Goal: Transaction & Acquisition: Purchase product/service

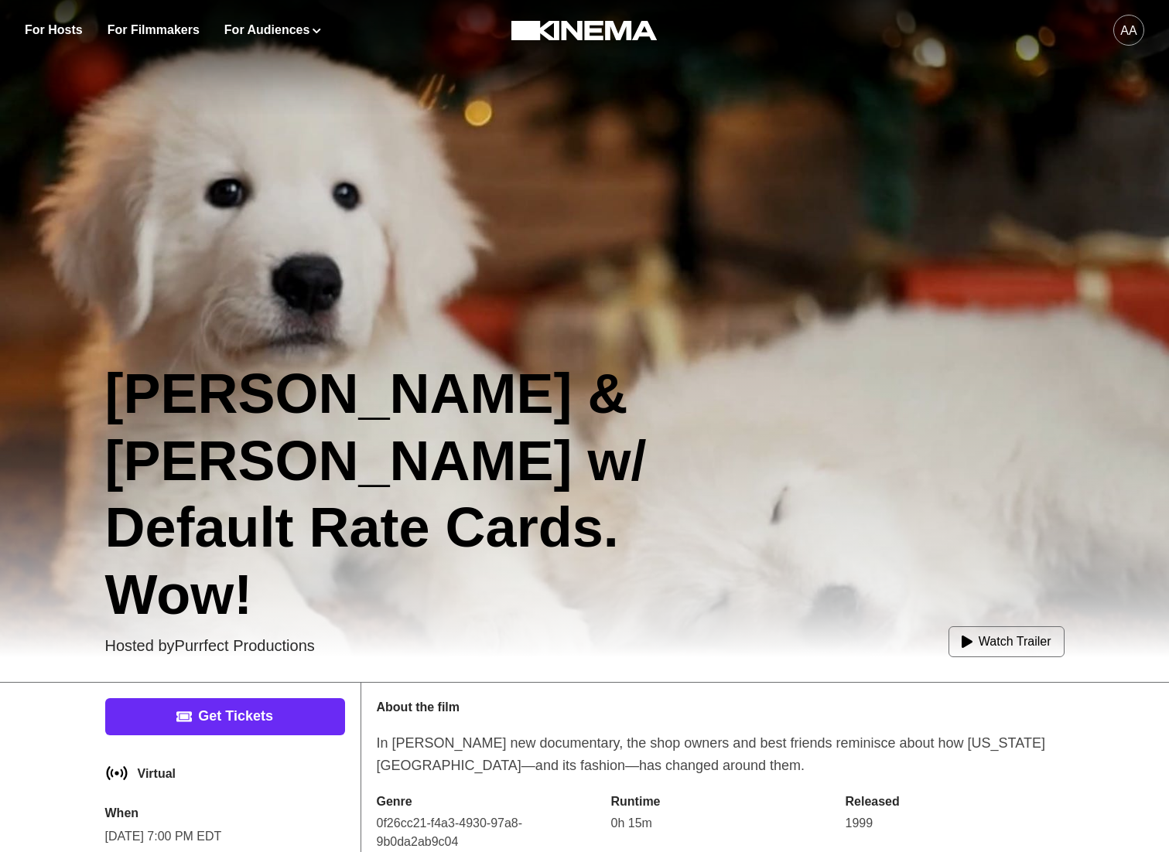
click at [261, 724] on link "Get Tickets" at bounding box center [225, 717] width 240 height 37
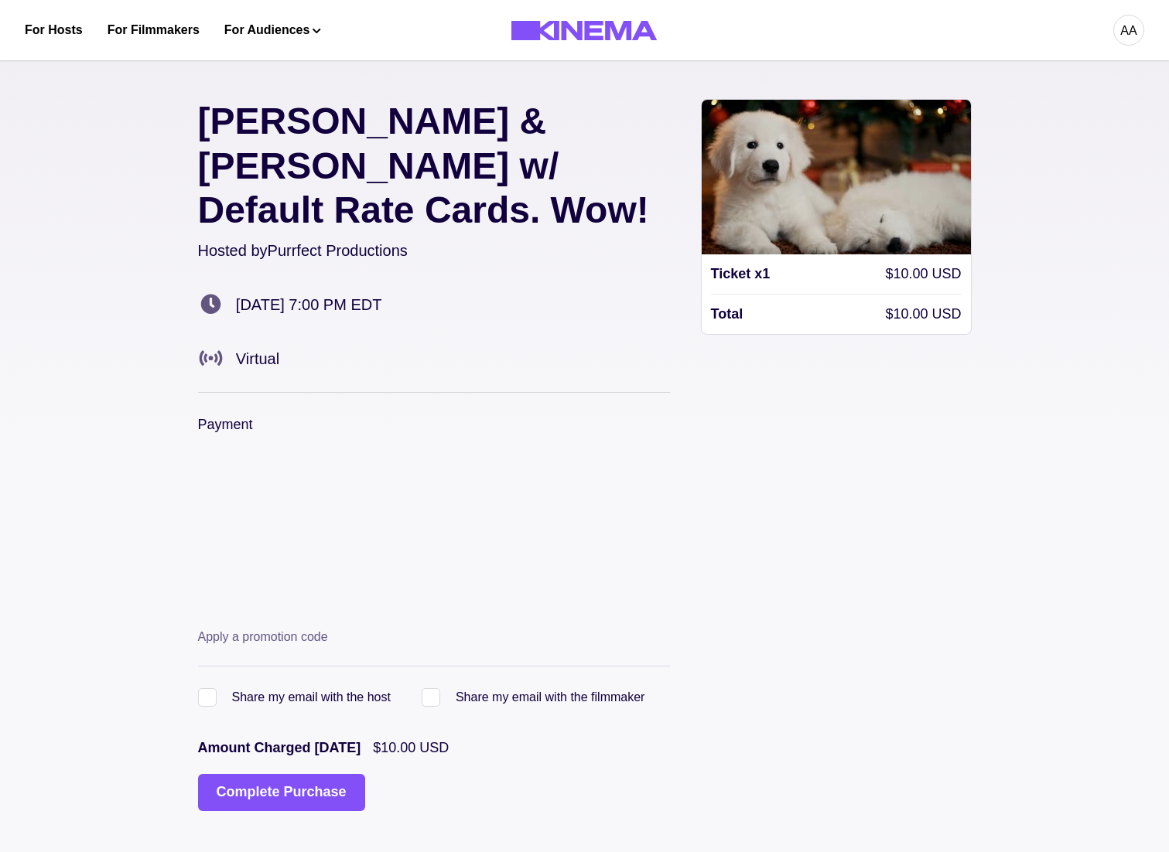
drag, startPoint x: 305, startPoint y: 714, endPoint x: 304, endPoint y: 740, distance: 25.5
click at [305, 738] on p "Amount Charged [DATE]" at bounding box center [279, 748] width 163 height 21
drag, startPoint x: 304, startPoint y: 740, endPoint x: 322, endPoint y: 740, distance: 17.8
click at [303, 774] on button "Complete Purchase" at bounding box center [281, 792] width 167 height 37
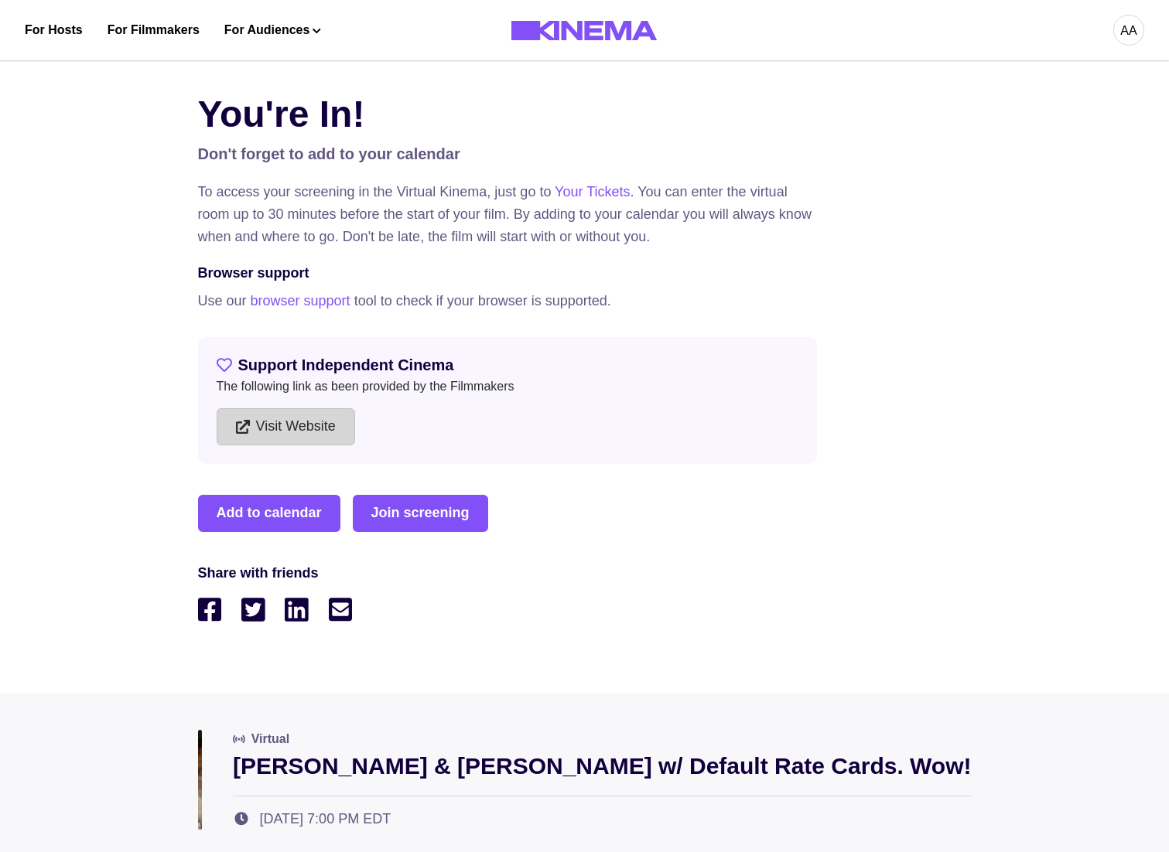
click at [250, 442] on link "Visit Website" at bounding box center [286, 426] width 138 height 37
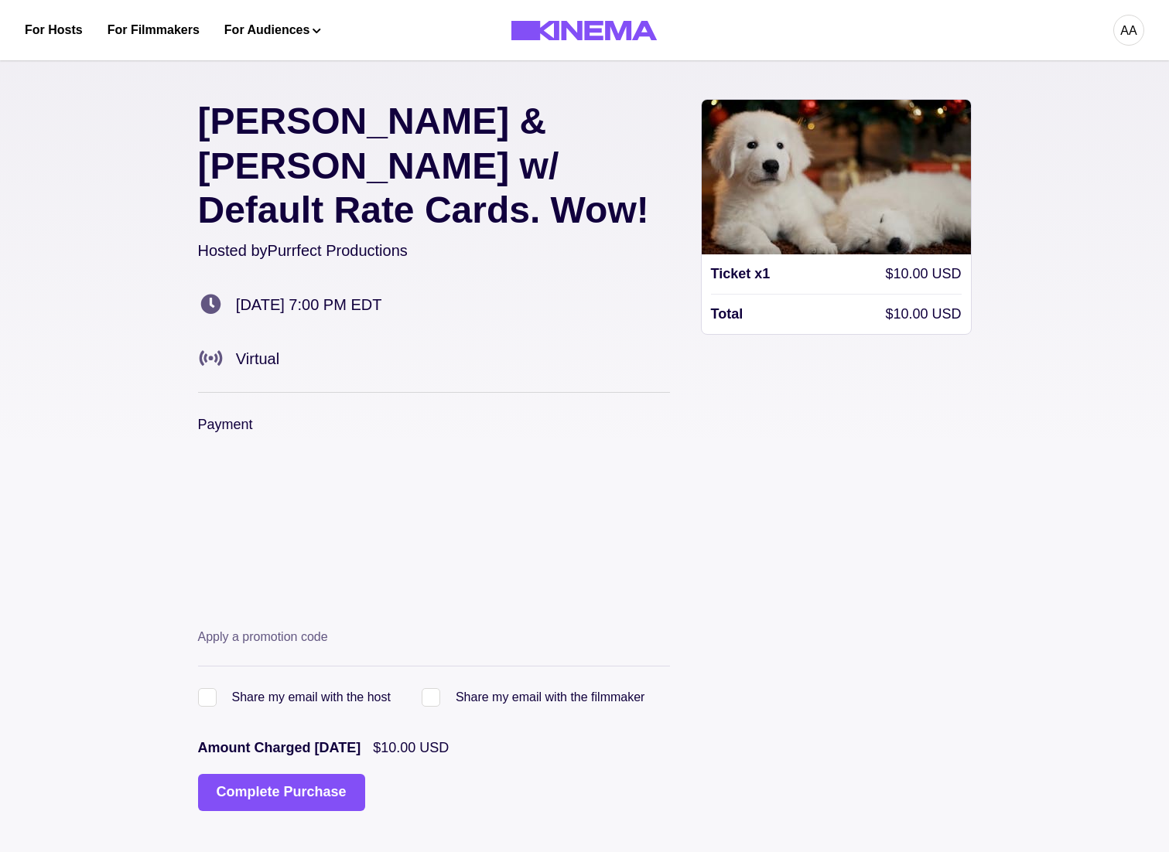
click at [1119, 26] on div "aa" at bounding box center [1128, 30] width 31 height 31
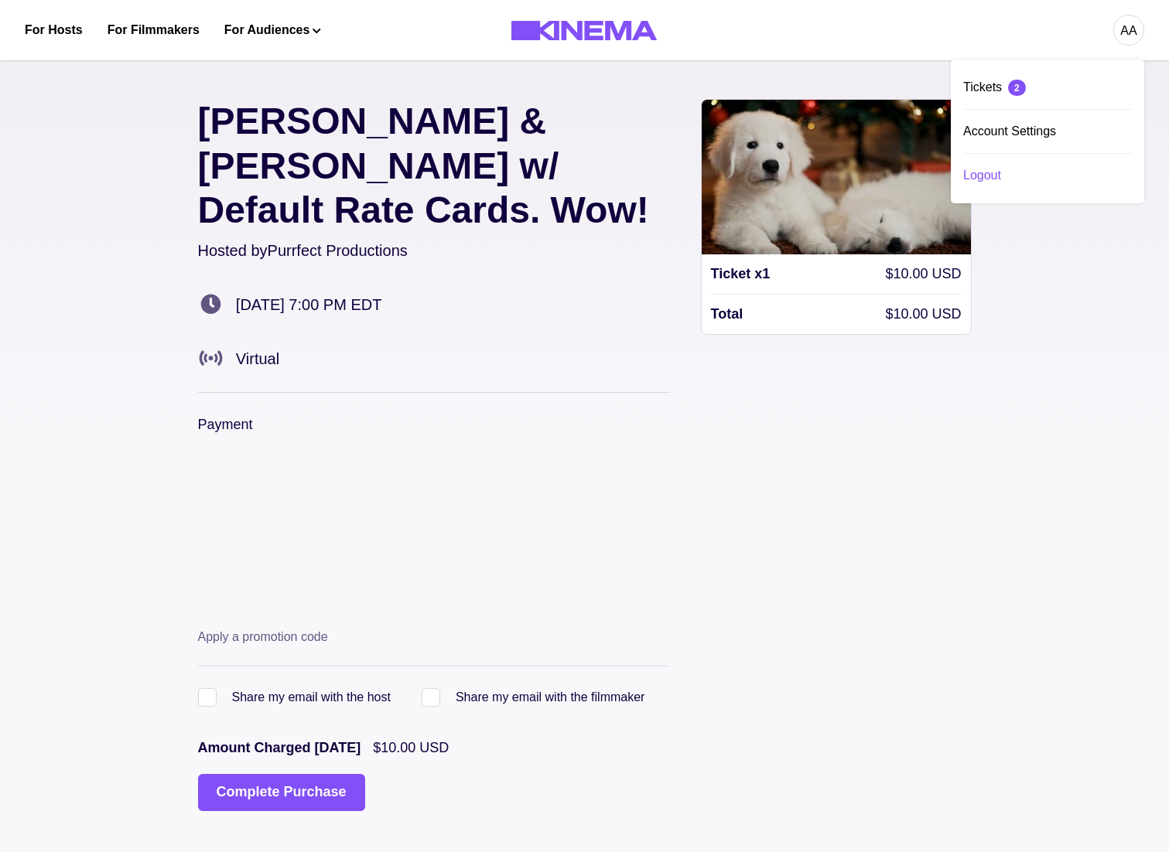
click at [983, 167] on div "Logout" at bounding box center [1047, 175] width 169 height 43
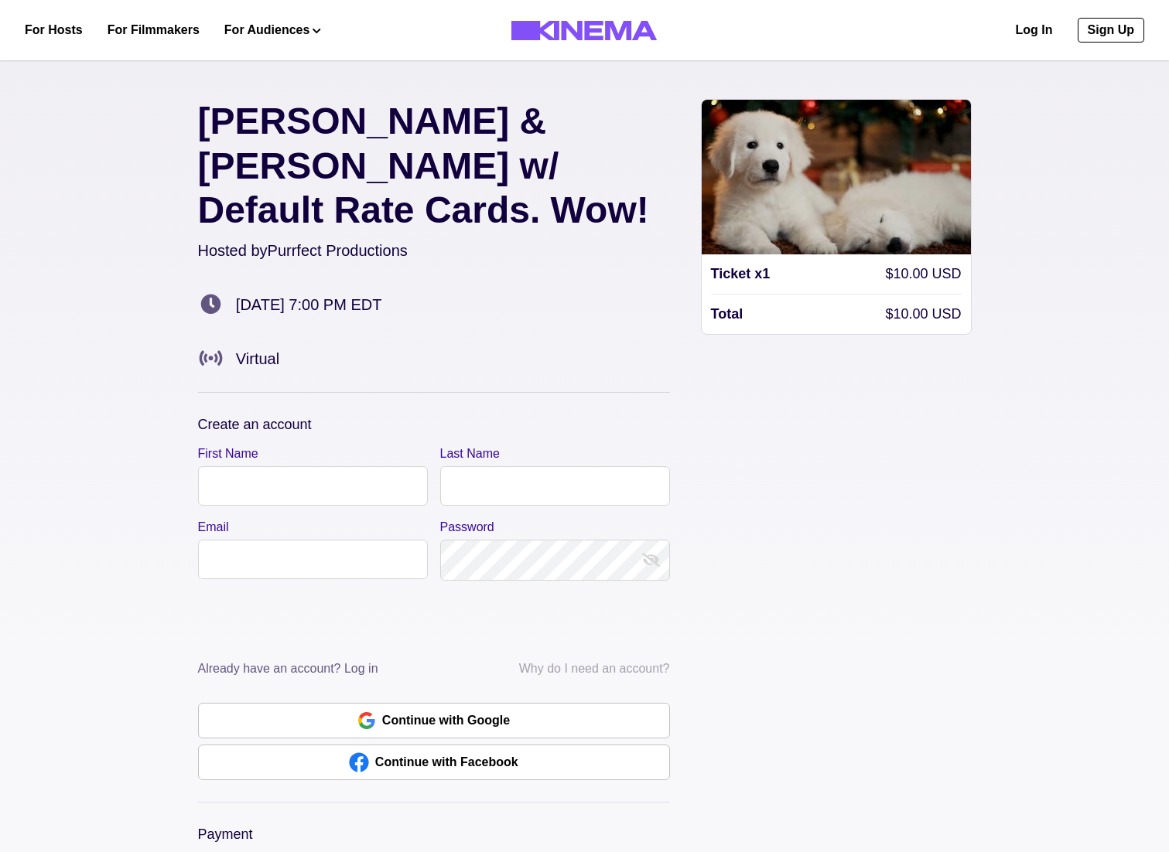
click at [359, 466] on input "First Name" at bounding box center [313, 485] width 230 height 39
type input "***"
click at [593, 466] on input "Last Name" at bounding box center [555, 485] width 230 height 39
type input "*******"
drag, startPoint x: 231, startPoint y: 490, endPoint x: 252, endPoint y: 511, distance: 29.5
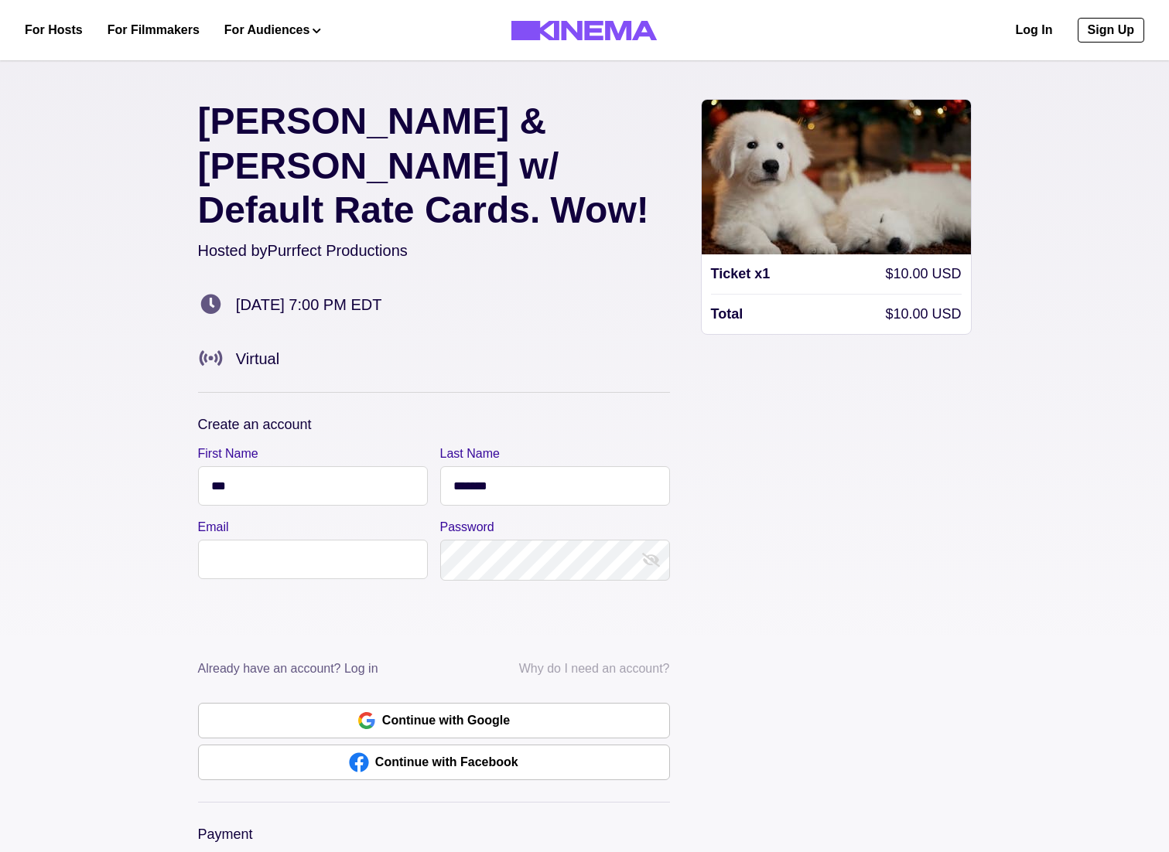
click at [232, 518] on label "Email" at bounding box center [308, 527] width 220 height 19
click at [232, 540] on input "Email" at bounding box center [313, 559] width 230 height 39
click at [253, 540] on input "Email" at bounding box center [313, 559] width 230 height 39
click at [303, 540] on input "*****" at bounding box center [313, 559] width 230 height 39
type input "**********"
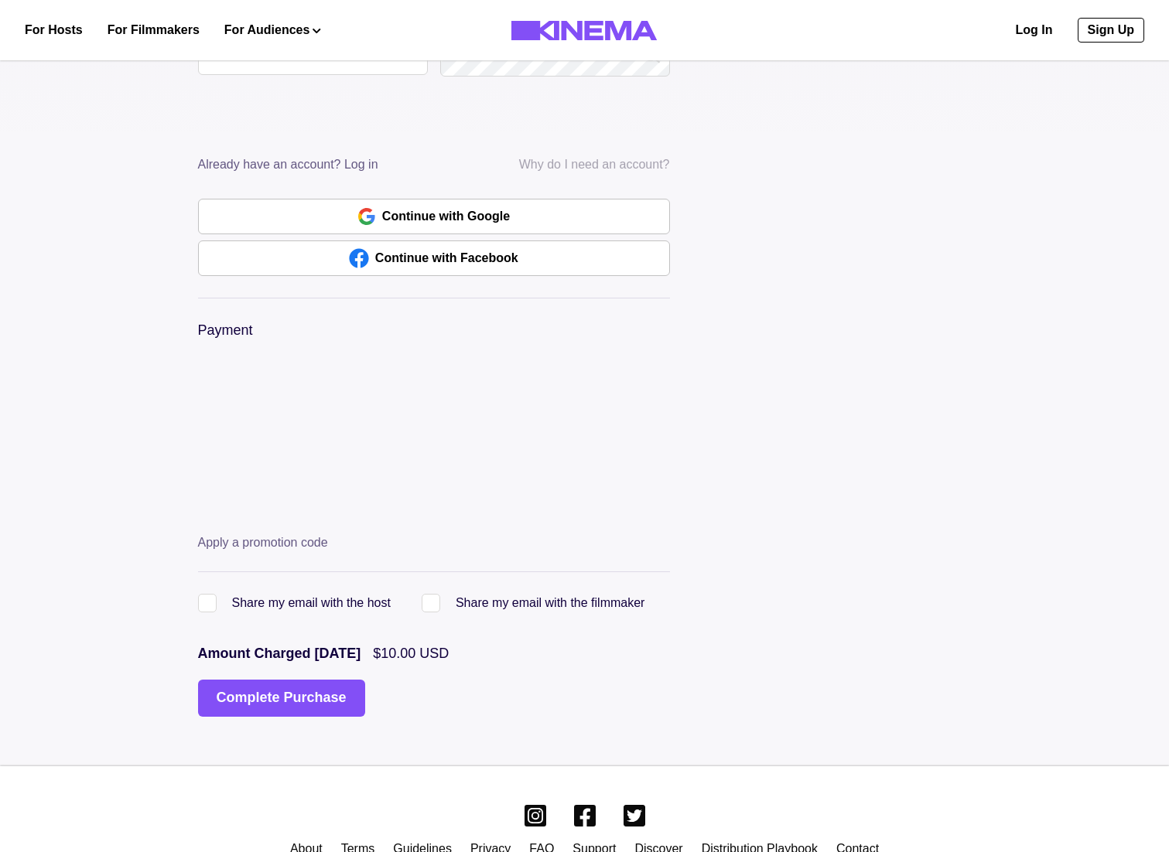
scroll to position [531, 0]
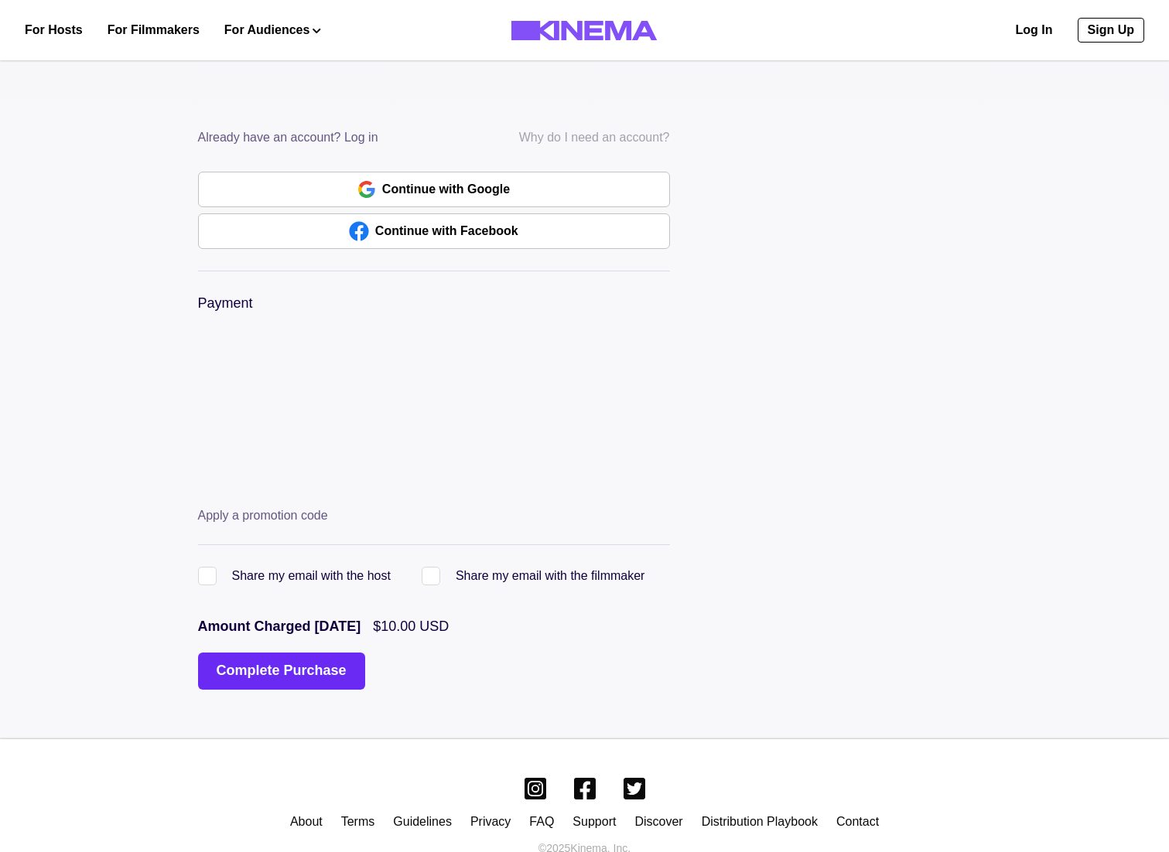
drag, startPoint x: 311, startPoint y: 634, endPoint x: 364, endPoint y: 653, distance: 56.0
click at [311, 653] on button "Complete Purchase" at bounding box center [281, 671] width 167 height 37
